Goal: Task Accomplishment & Management: Manage account settings

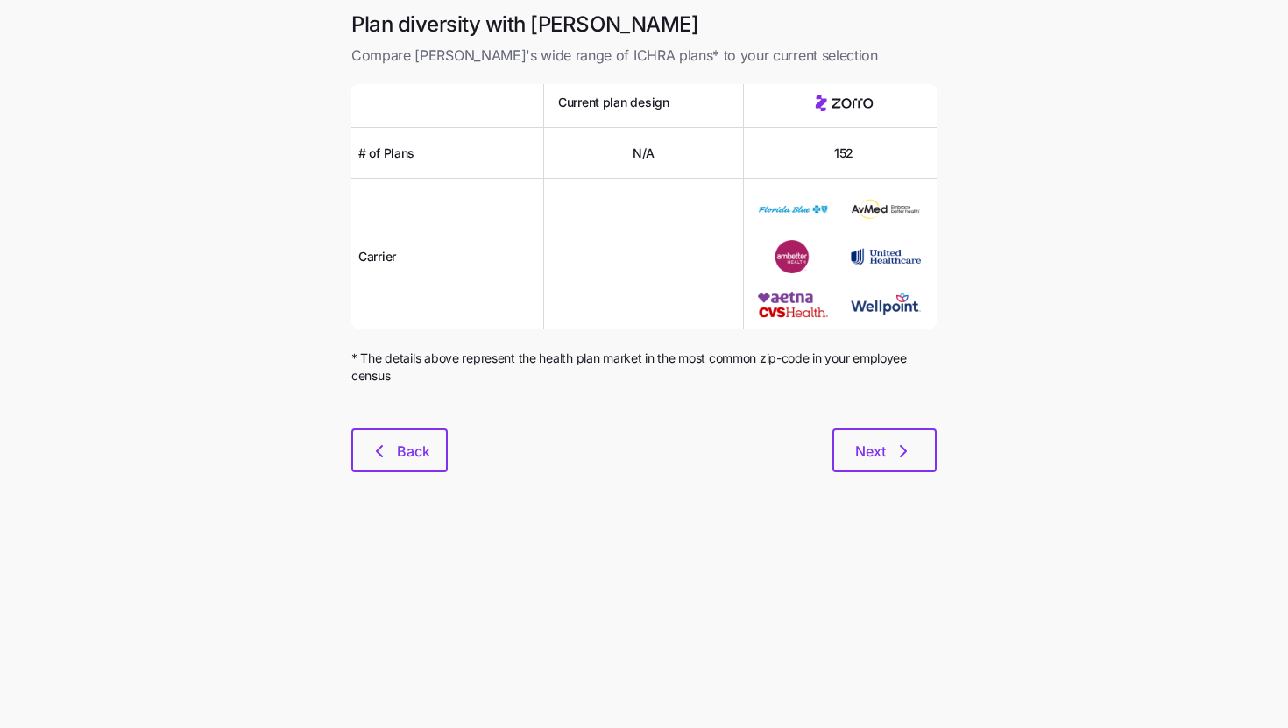
click at [659, 485] on div "Plan diversity with Zorro Compare [PERSON_NAME]'s wide range of ICHRA plans* to…" at bounding box center [643, 252] width 613 height 483
click at [899, 491] on div "Plan diversity with Zorro Compare [PERSON_NAME]'s wide range of ICHRA plans* to…" at bounding box center [643, 252] width 613 height 483
click at [893, 451] on icon "button" at bounding box center [903, 451] width 21 height 21
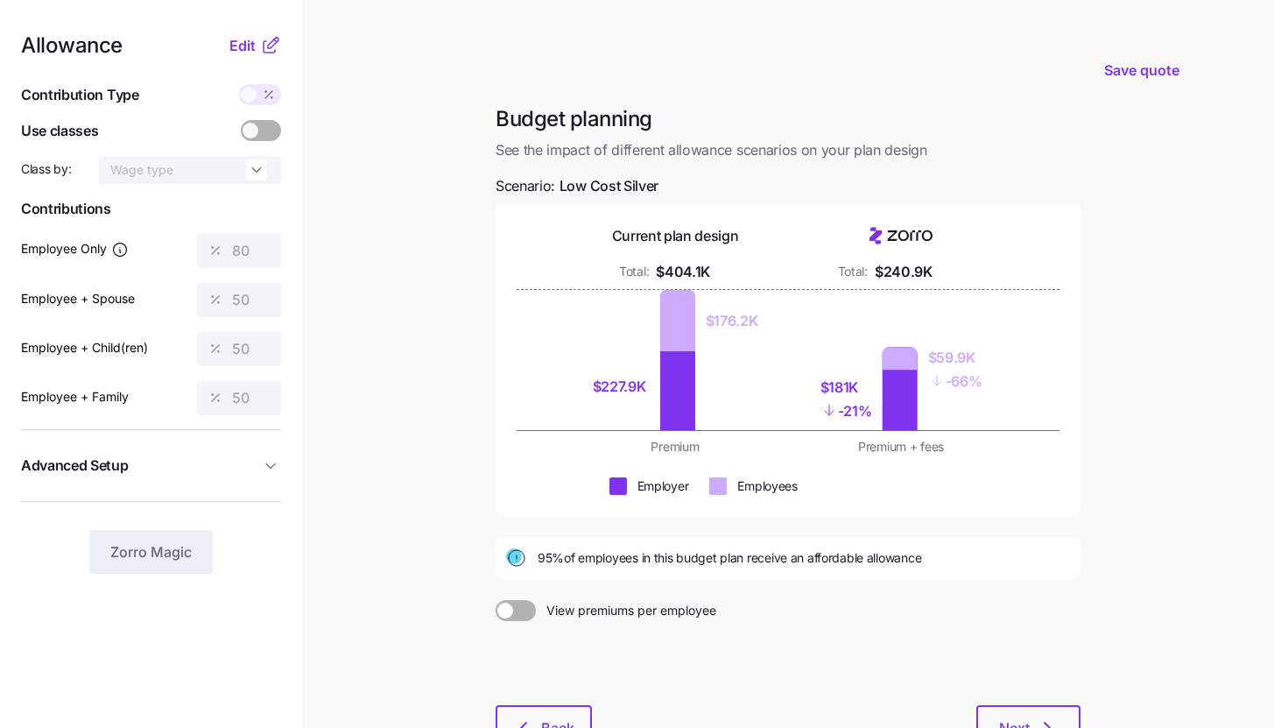
click at [267, 98] on icon at bounding box center [269, 95] width 14 height 14
click at [266, 46] on icon at bounding box center [270, 45] width 21 height 21
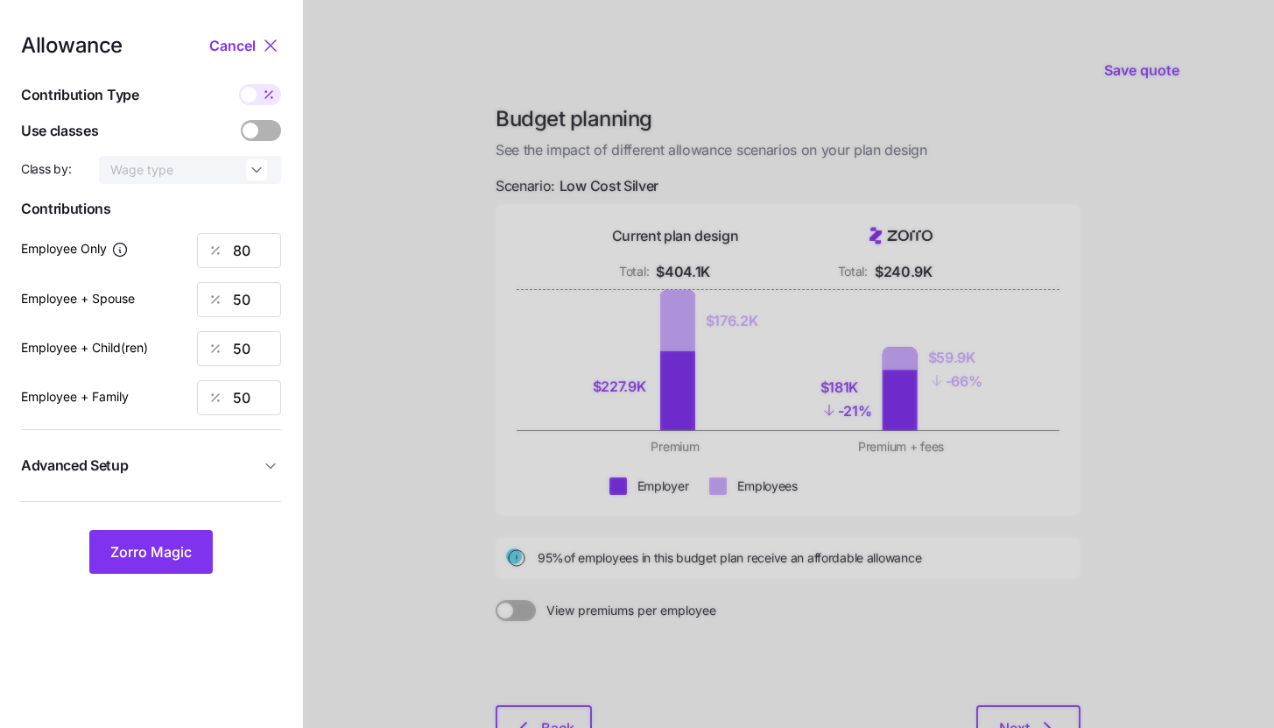
click at [274, 96] on icon at bounding box center [269, 95] width 14 height 14
click at [239, 84] on input "checkbox" at bounding box center [239, 84] width 0 height 0
type input "381"
type input "476"
type input "429"
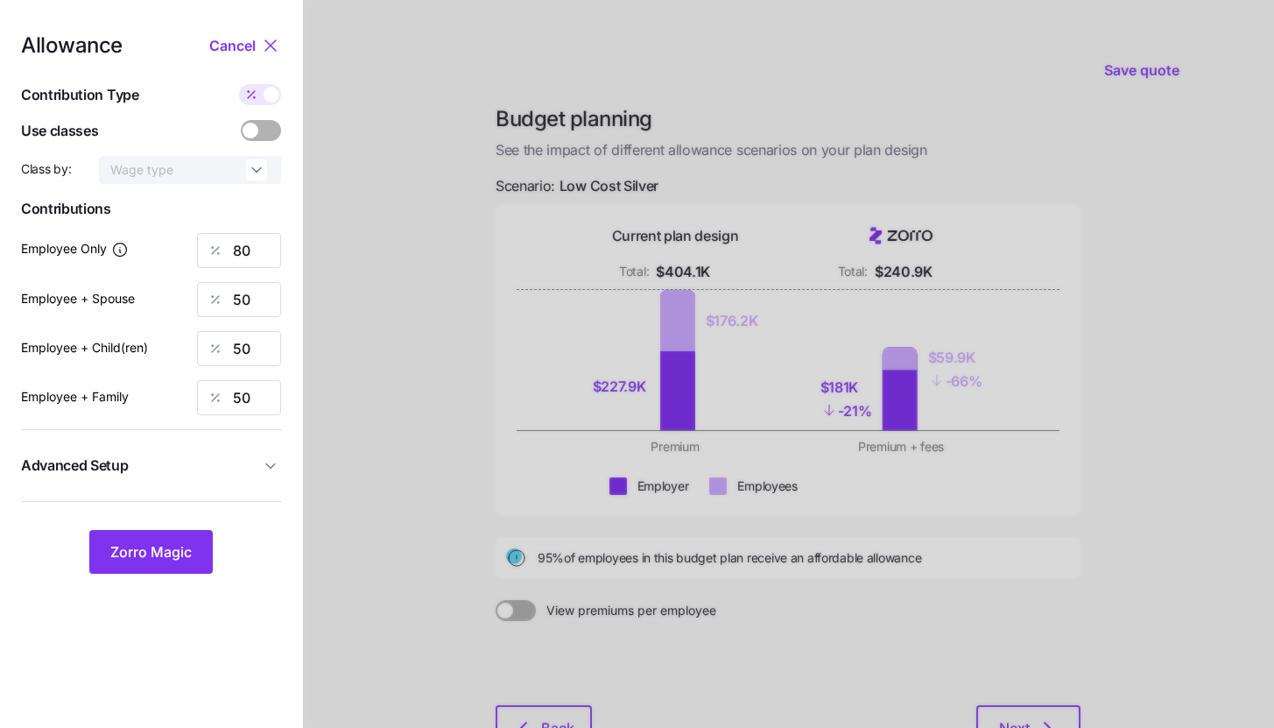
type input "667"
click at [256, 296] on input "476" at bounding box center [239, 299] width 84 height 35
type input "381"
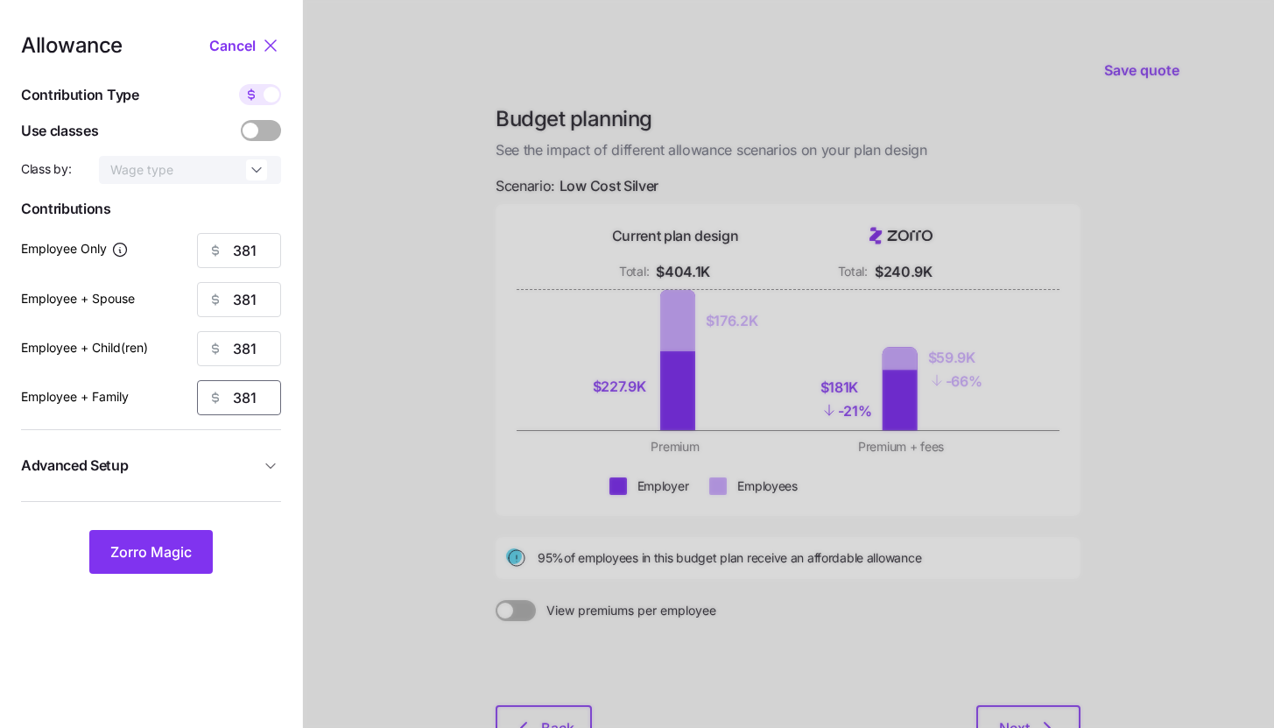
type input "381"
click at [222, 455] on button "Advanced Setup" at bounding box center [151, 465] width 260 height 43
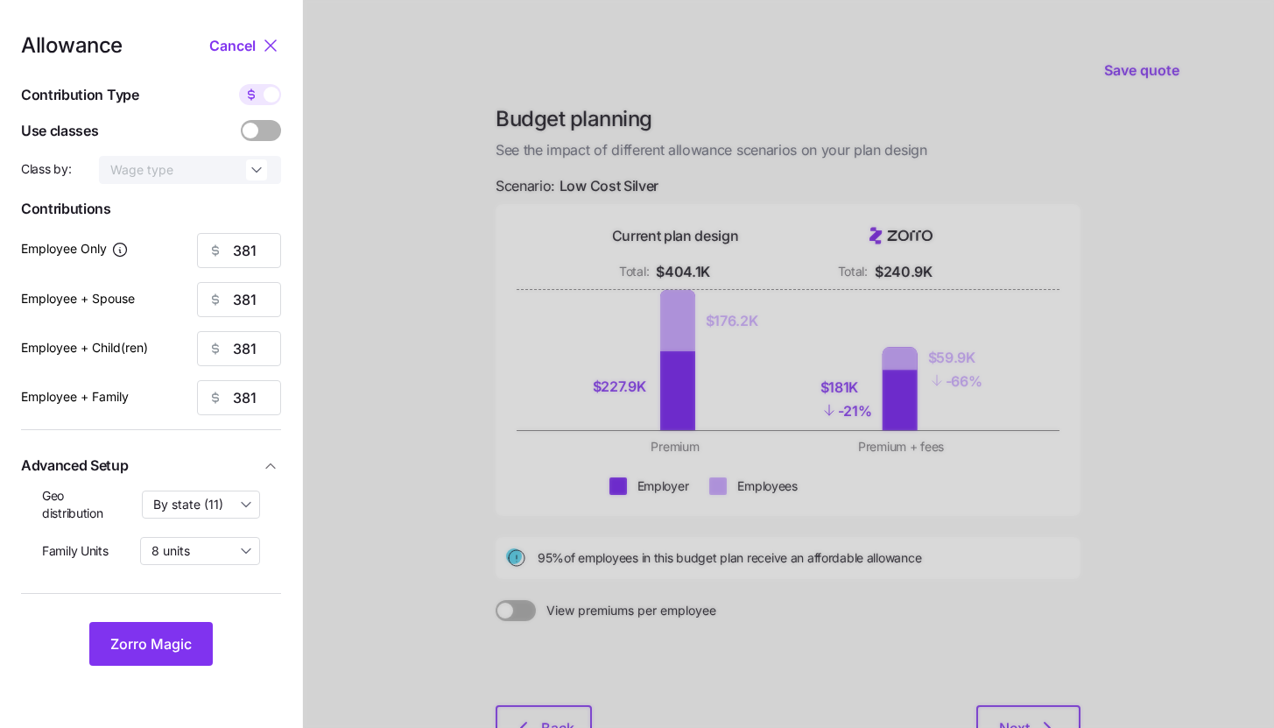
click at [152, 616] on div "Allowance Cancel Contribution Type Use classes Class by: Wage type Contribution…" at bounding box center [151, 350] width 260 height 631
click at [150, 639] on span "Zorro Magic" at bounding box center [150, 643] width 81 height 21
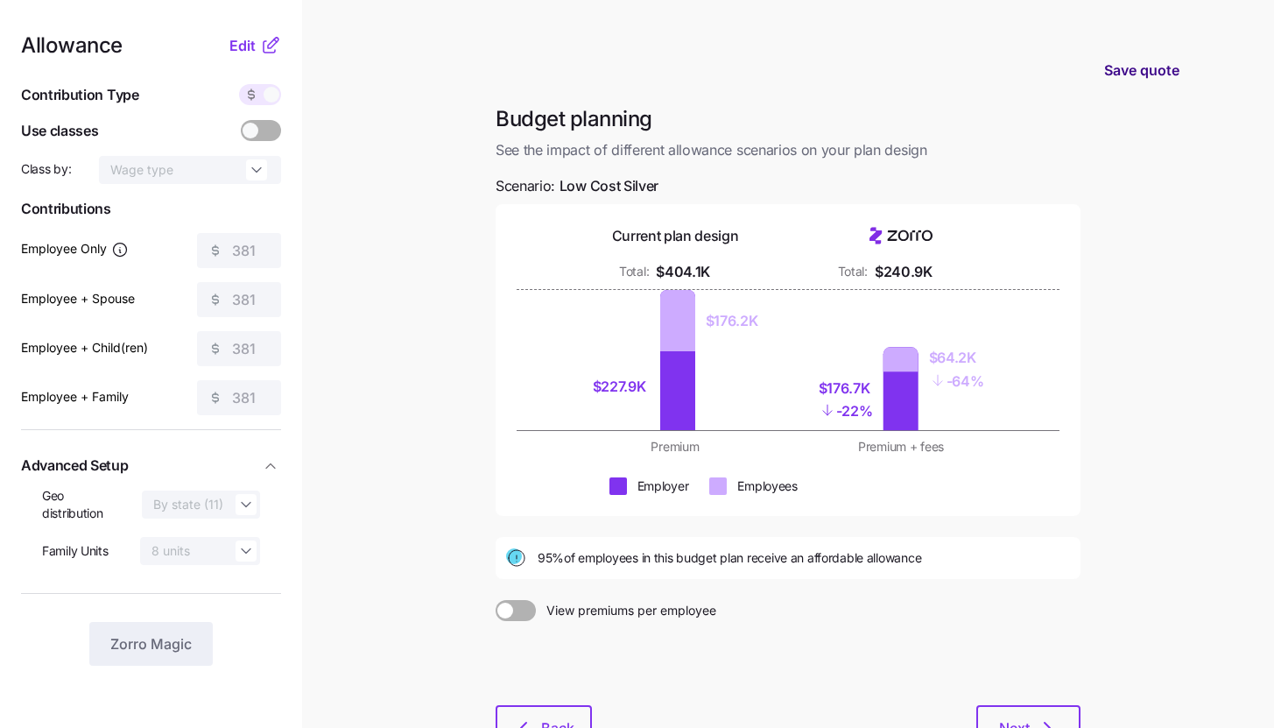
click at [1118, 68] on span "Save quote" at bounding box center [1141, 70] width 75 height 21
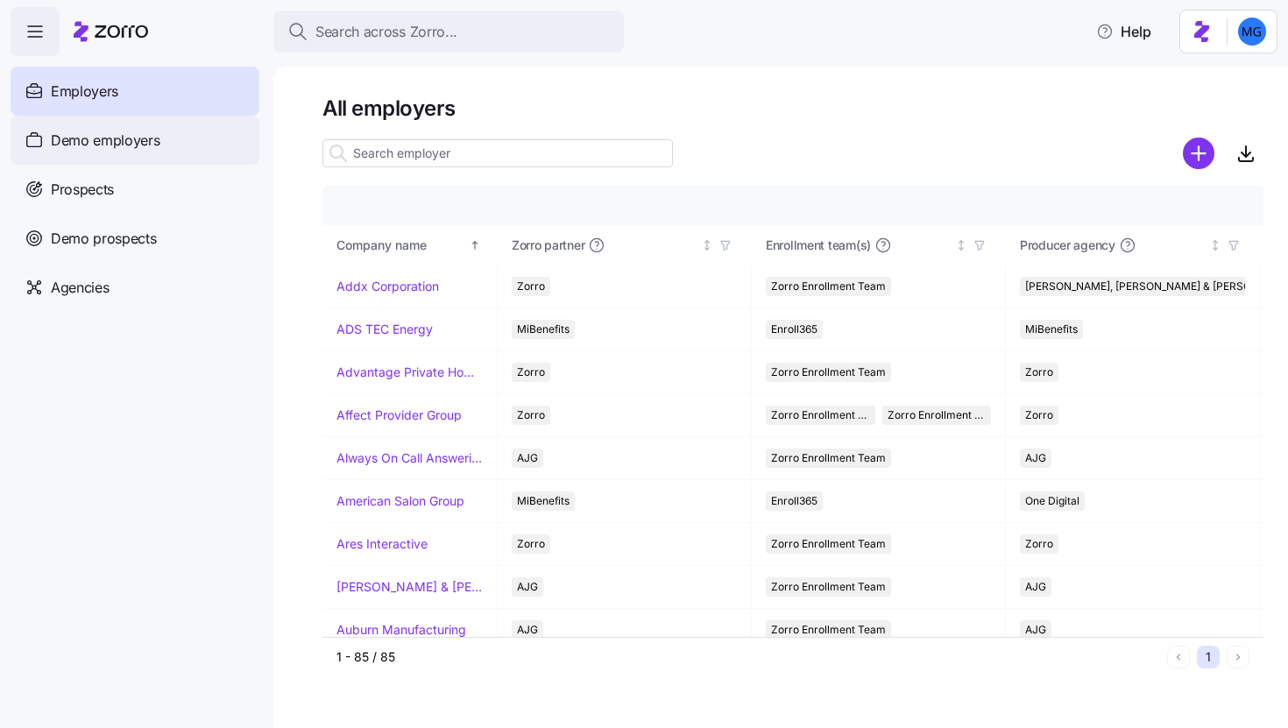
click at [137, 149] on span "Demo employers" at bounding box center [105, 141] width 109 height 22
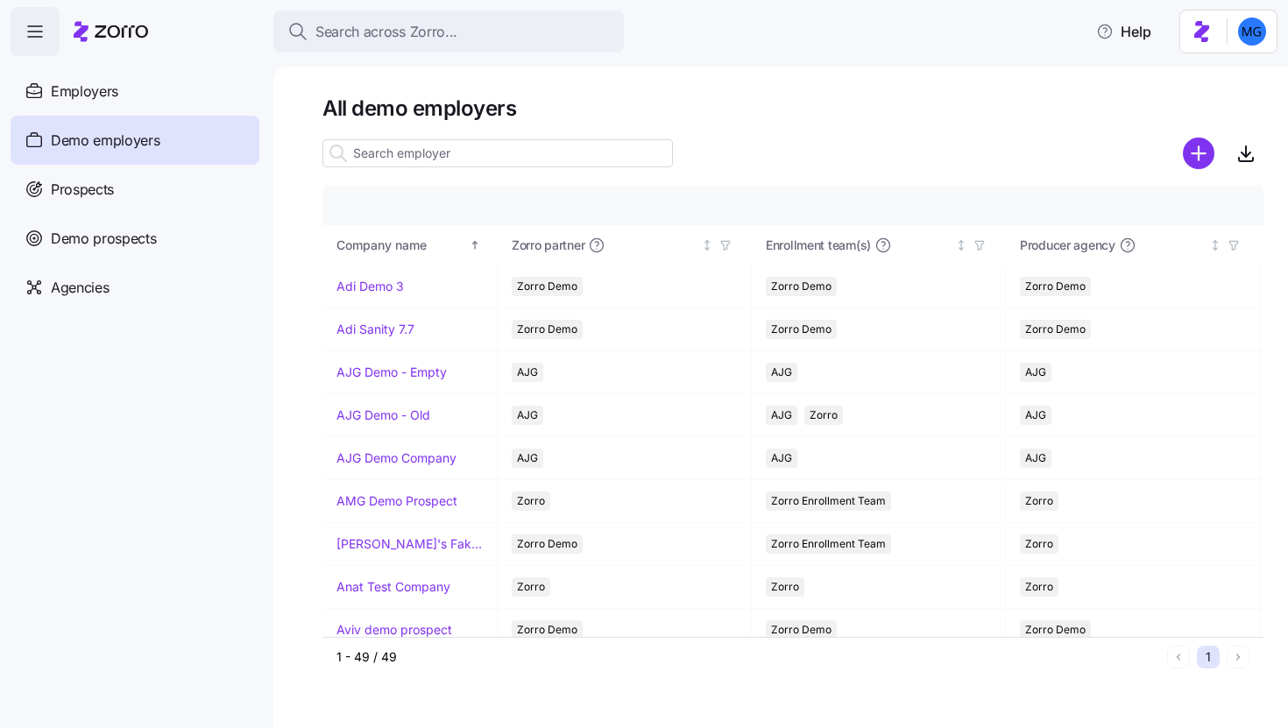
click at [500, 164] on input at bounding box center [497, 153] width 350 height 28
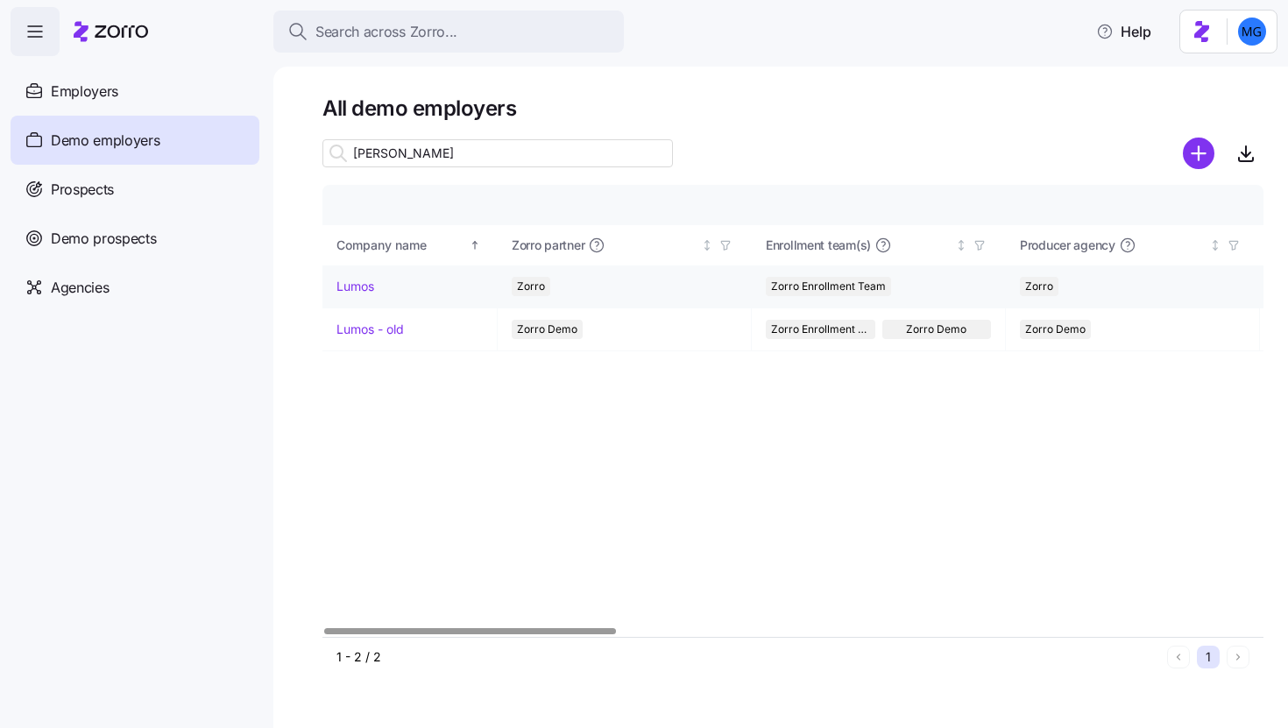
type input "[PERSON_NAME]"
click at [361, 290] on link "Lumos" at bounding box center [355, 287] width 38 height 18
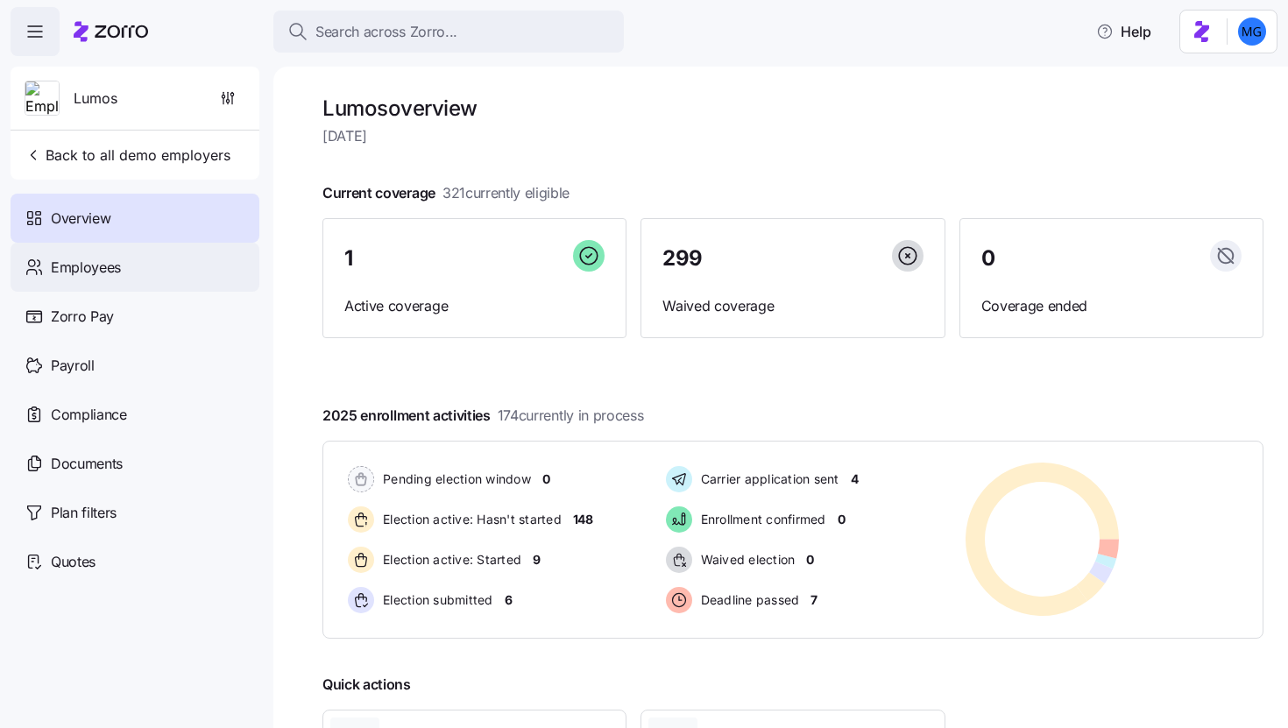
click at [129, 279] on div "Employees" at bounding box center [135, 267] width 249 height 49
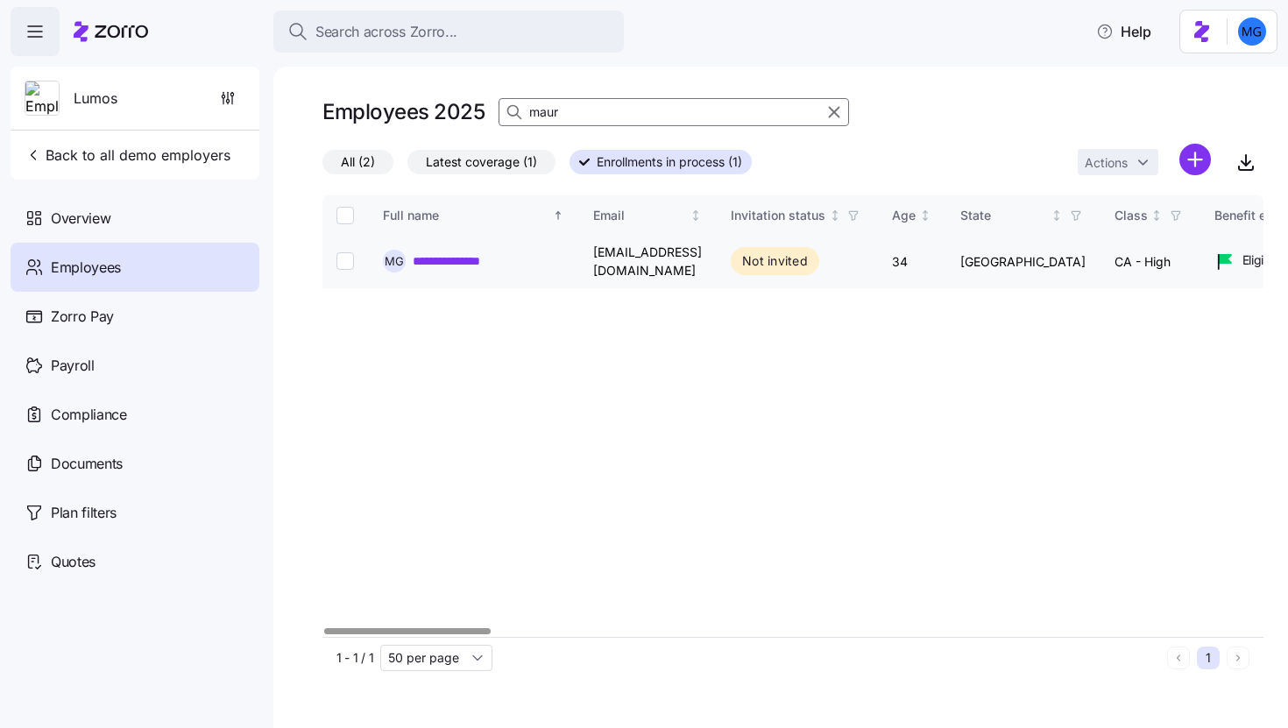
click at [467, 258] on link "**********" at bounding box center [467, 261] width 109 height 18
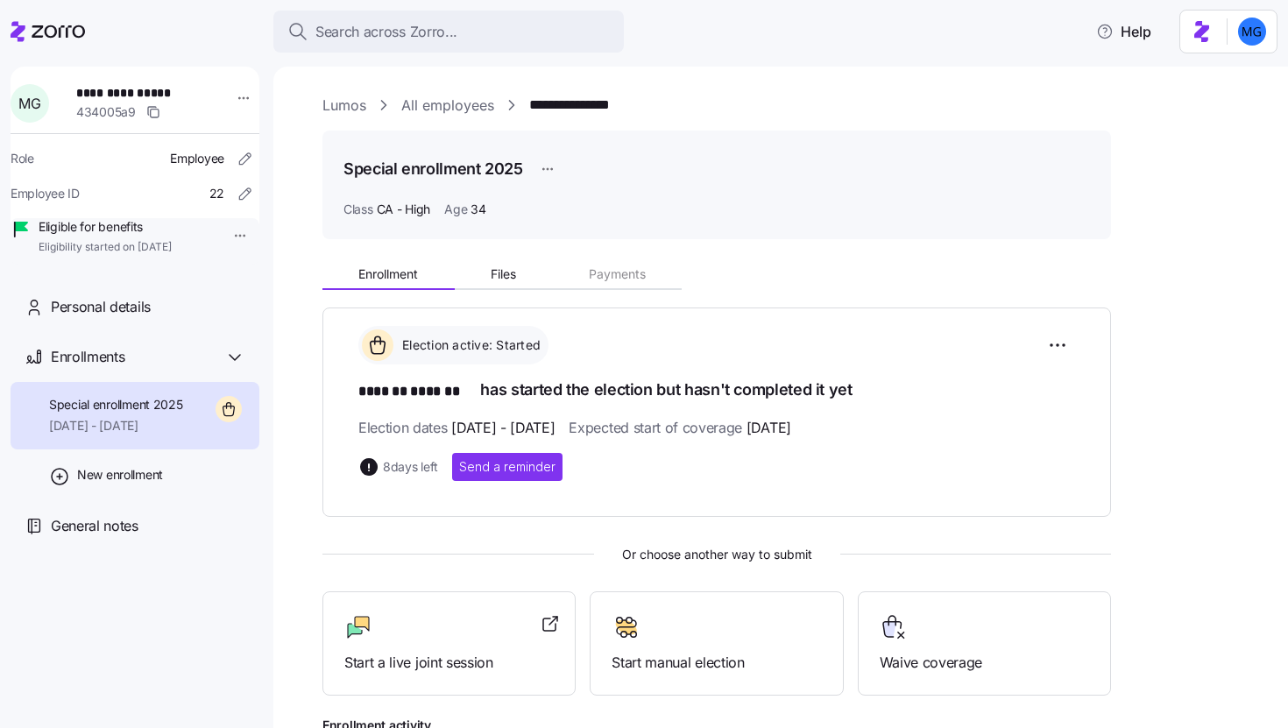
click at [339, 107] on link "Lumos" at bounding box center [344, 106] width 44 height 22
